Goal: Task Accomplishment & Management: Use online tool/utility

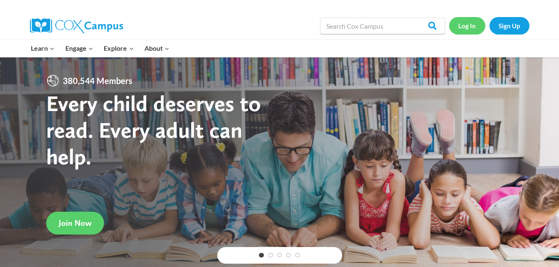
click at [466, 32] on link "Log In" at bounding box center [467, 25] width 36 height 17
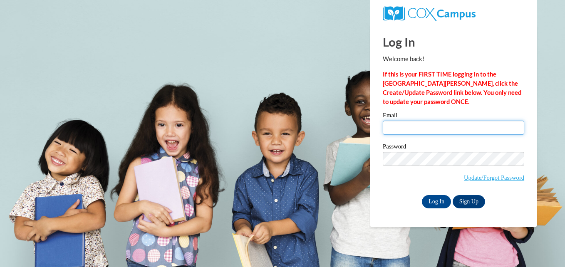
click at [454, 128] on input "Email" at bounding box center [454, 128] width 142 height 14
type input "saleniabob@yahoo.com"
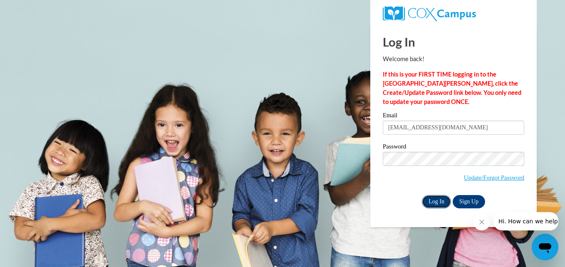
click at [433, 207] on input "Log In" at bounding box center [436, 201] width 29 height 13
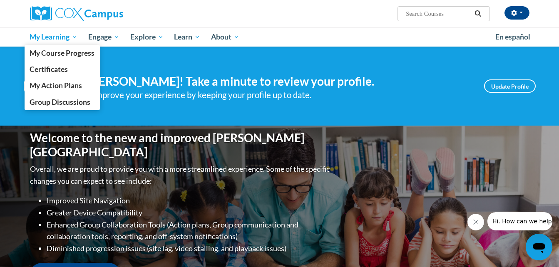
click at [58, 40] on span "My Learning" at bounding box center [54, 37] width 48 height 10
click at [79, 49] on span "My Course Progress" at bounding box center [62, 53] width 65 height 9
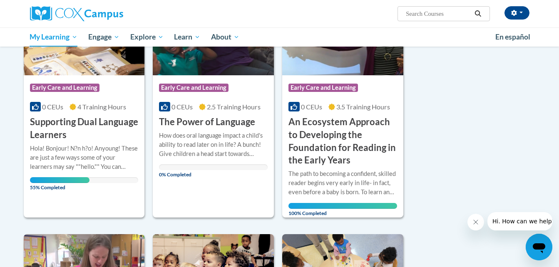
scroll to position [167, 0]
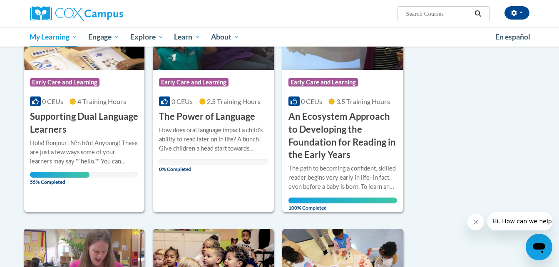
click at [68, 110] on div "Course Category: Early Care and Learning 0 CEUs 4 Training Hours COURSE Support…" at bounding box center [84, 103] width 121 height 66
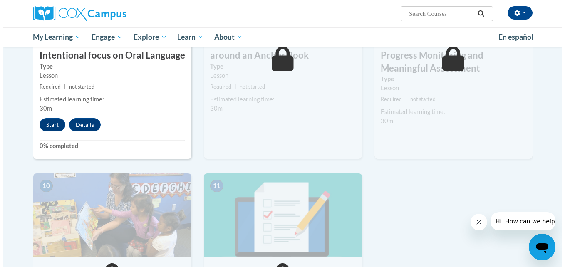
scroll to position [750, 0]
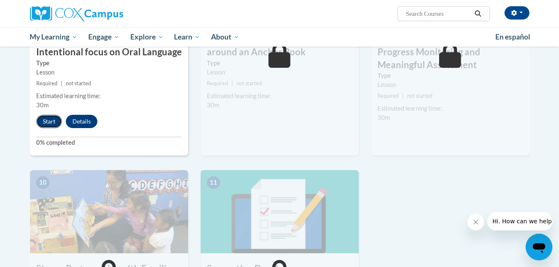
click at [47, 119] on button "Start" at bounding box center [49, 121] width 26 height 13
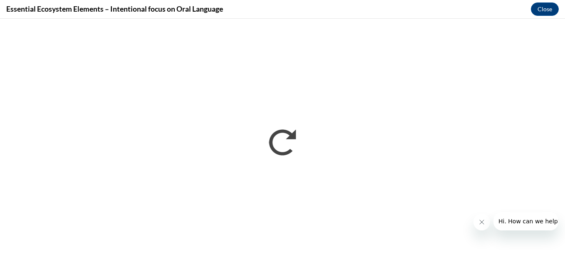
scroll to position [0, 0]
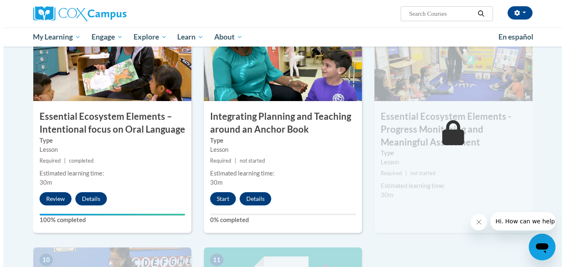
scroll to position [778, 0]
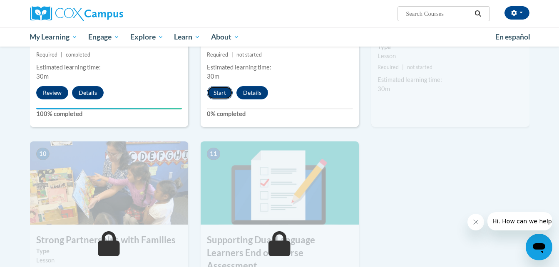
click at [222, 90] on button "Start" at bounding box center [220, 92] width 26 height 13
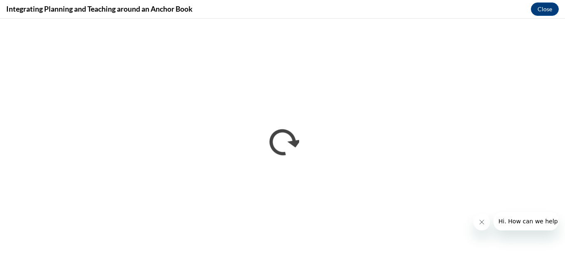
scroll to position [0, 0]
